Goal: Task Accomplishment & Management: Use online tool/utility

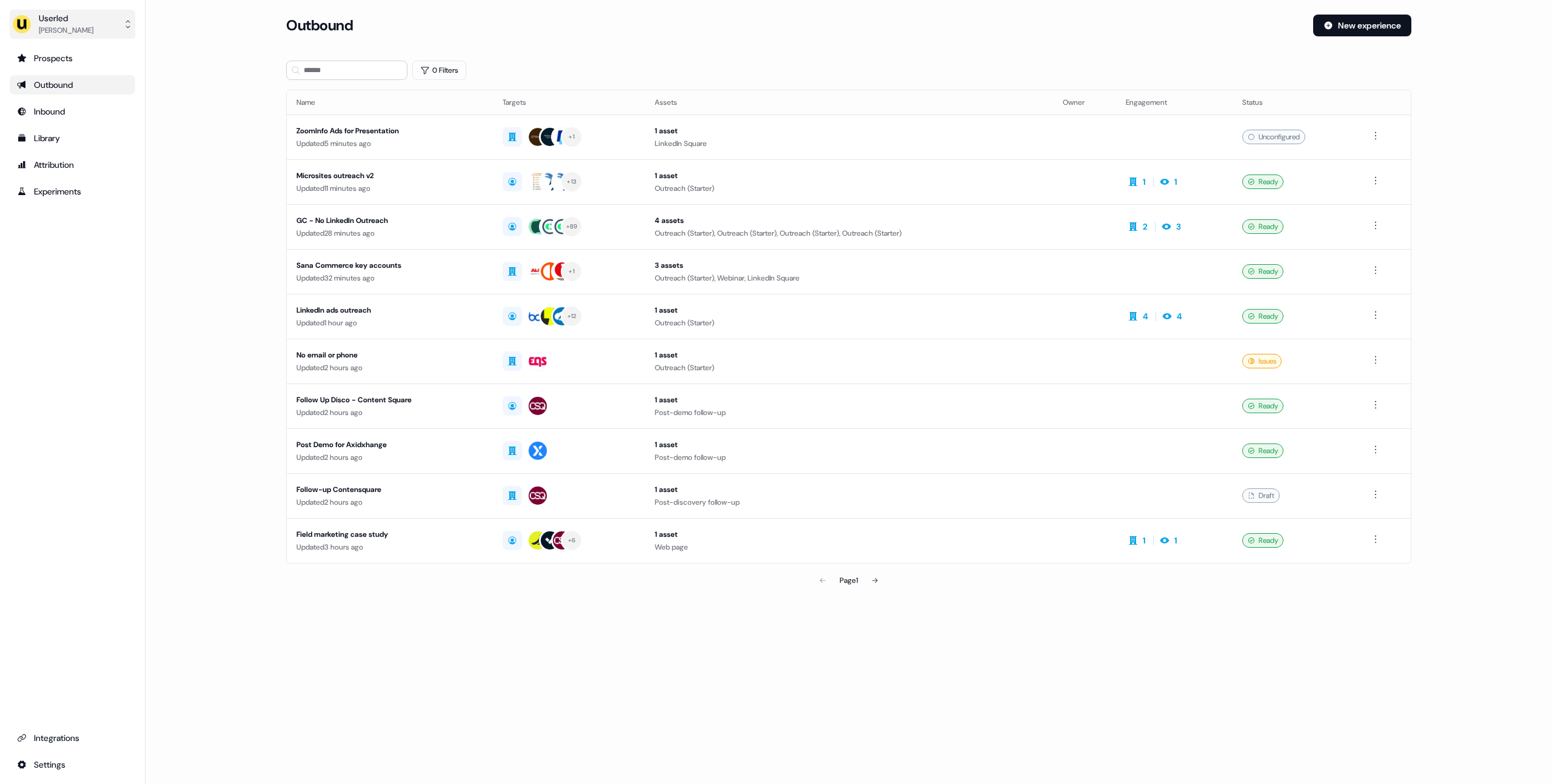
click at [76, 18] on div "Userled" at bounding box center [66, 18] width 55 height 12
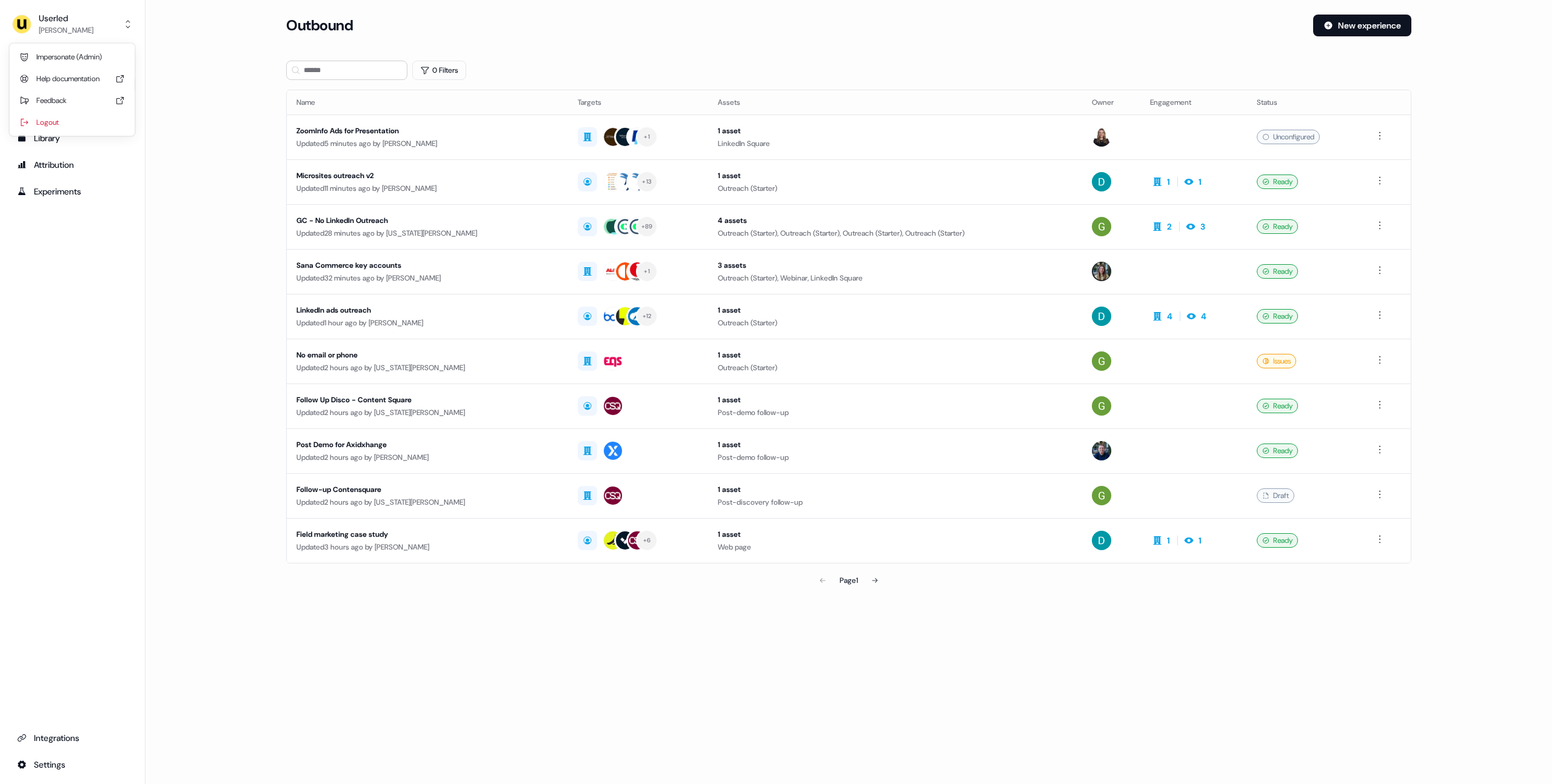
click at [84, 52] on div "Impersonate (Admin)" at bounding box center [72, 57] width 115 height 22
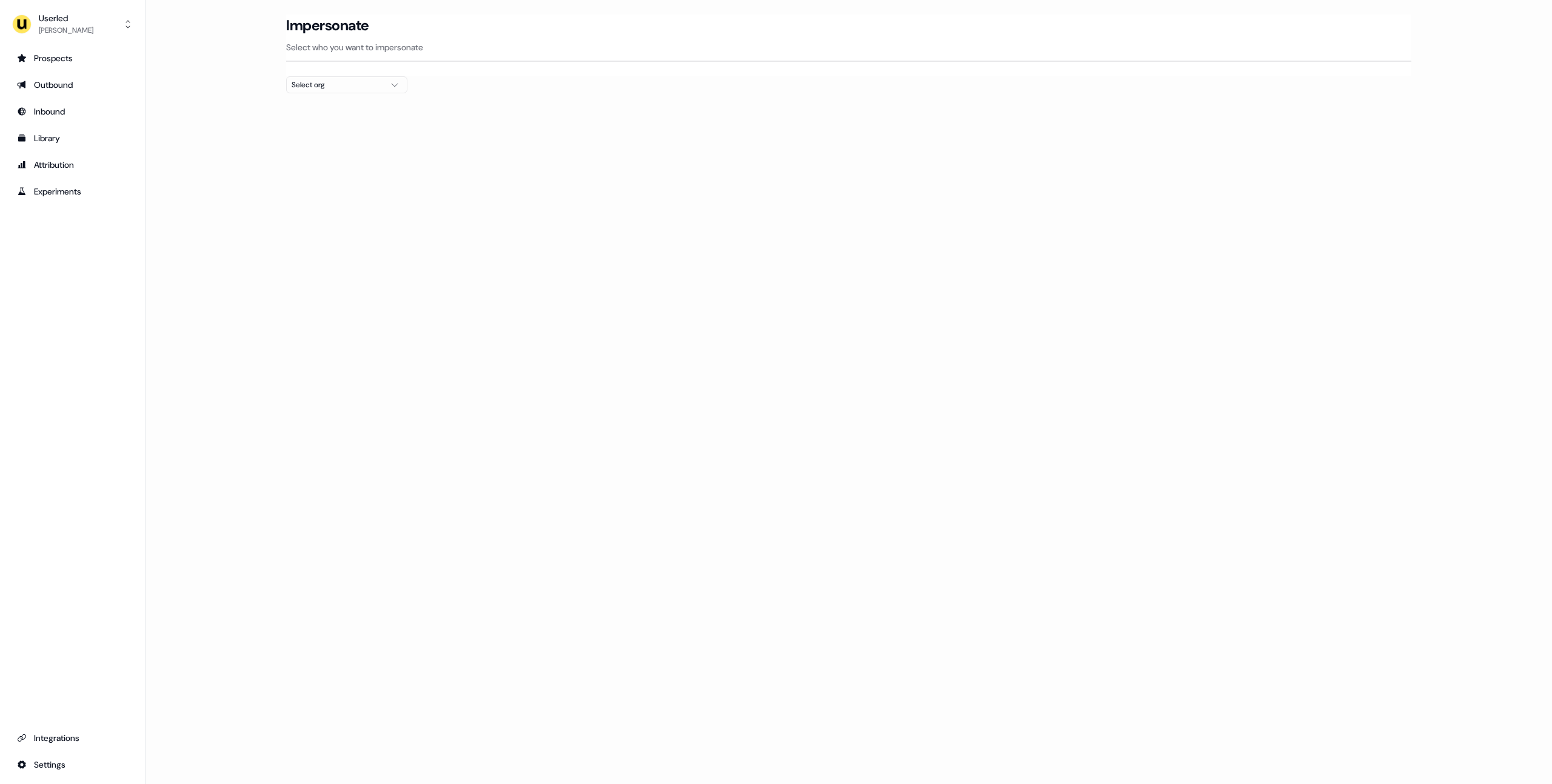
click at [356, 79] on div "Select org" at bounding box center [337, 85] width 91 height 12
click at [335, 142] on div "Elliptic" at bounding box center [347, 142] width 120 height 19
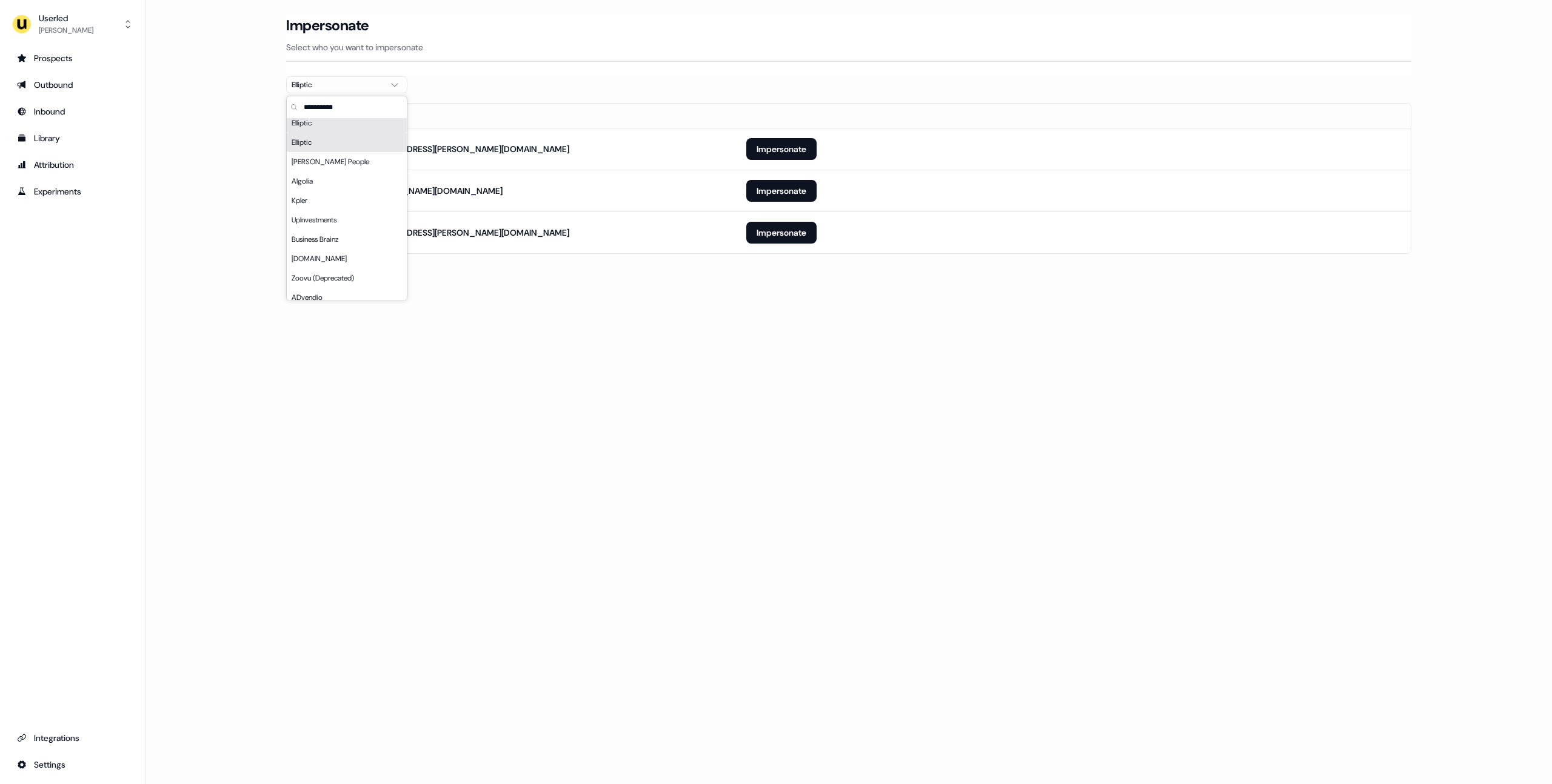
click at [754, 340] on div "Loading... Impersonate Select who you want to impersonate Elliptic Email [PERSO…" at bounding box center [848, 392] width 1406 height 784
click at [768, 192] on button "Impersonate" at bounding box center [781, 191] width 70 height 22
